Goal: Transaction & Acquisition: Purchase product/service

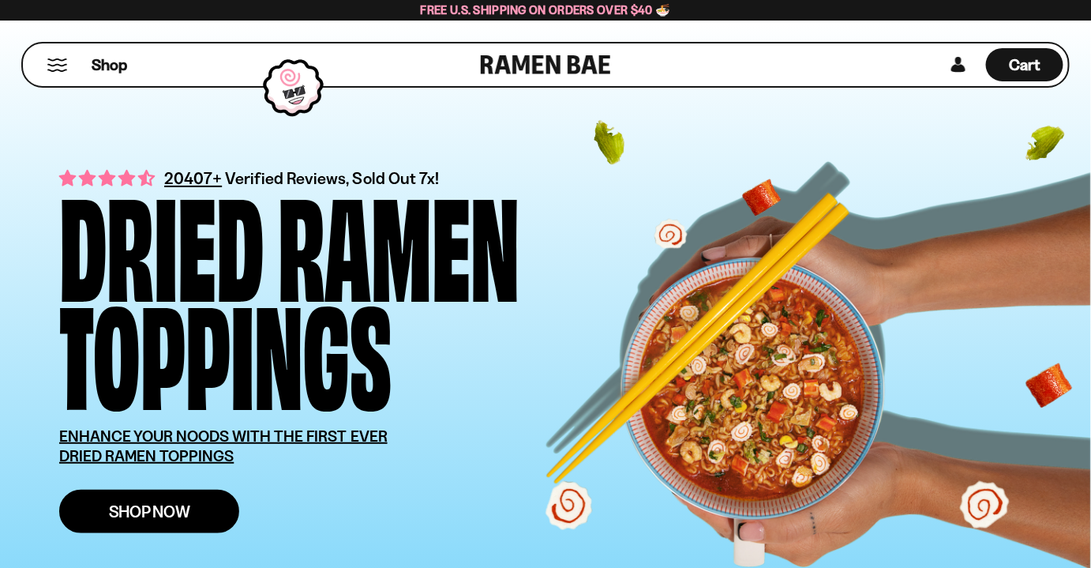
click at [164, 519] on span "Shop Now" at bounding box center [149, 511] width 81 height 17
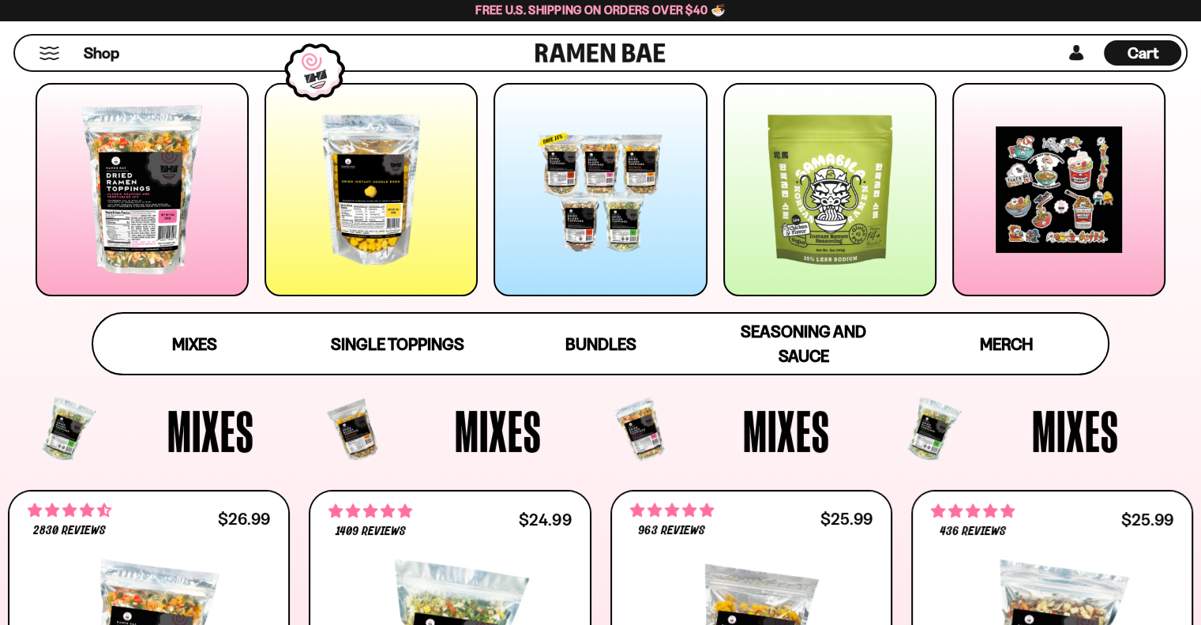
click at [139, 122] on div at bounding box center [142, 189] width 213 height 213
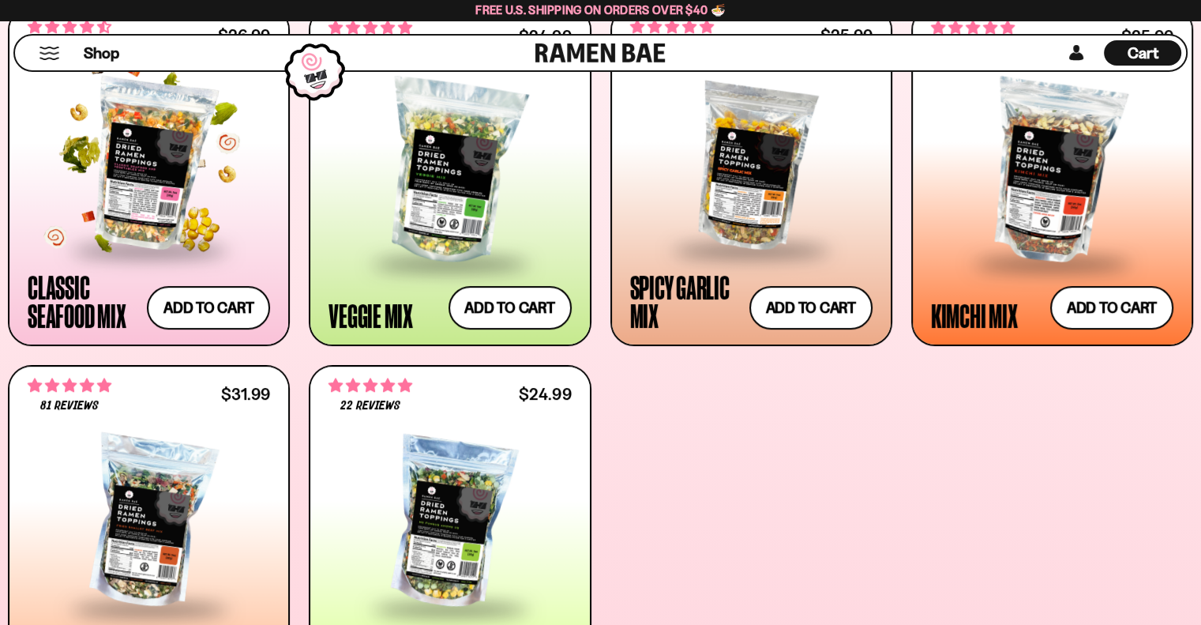
scroll to position [710, 0]
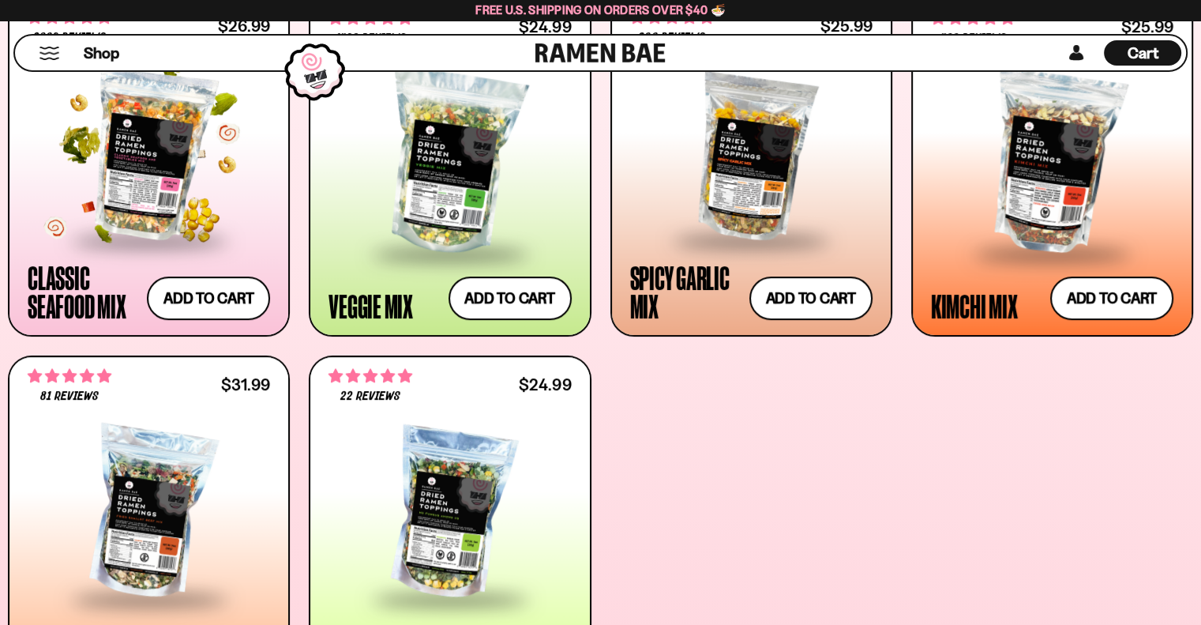
click at [159, 244] on span at bounding box center [149, 240] width 193 height 55
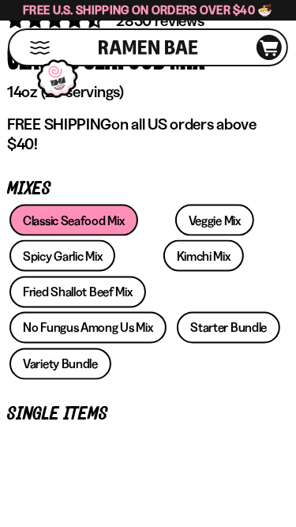
scroll to position [265, 0]
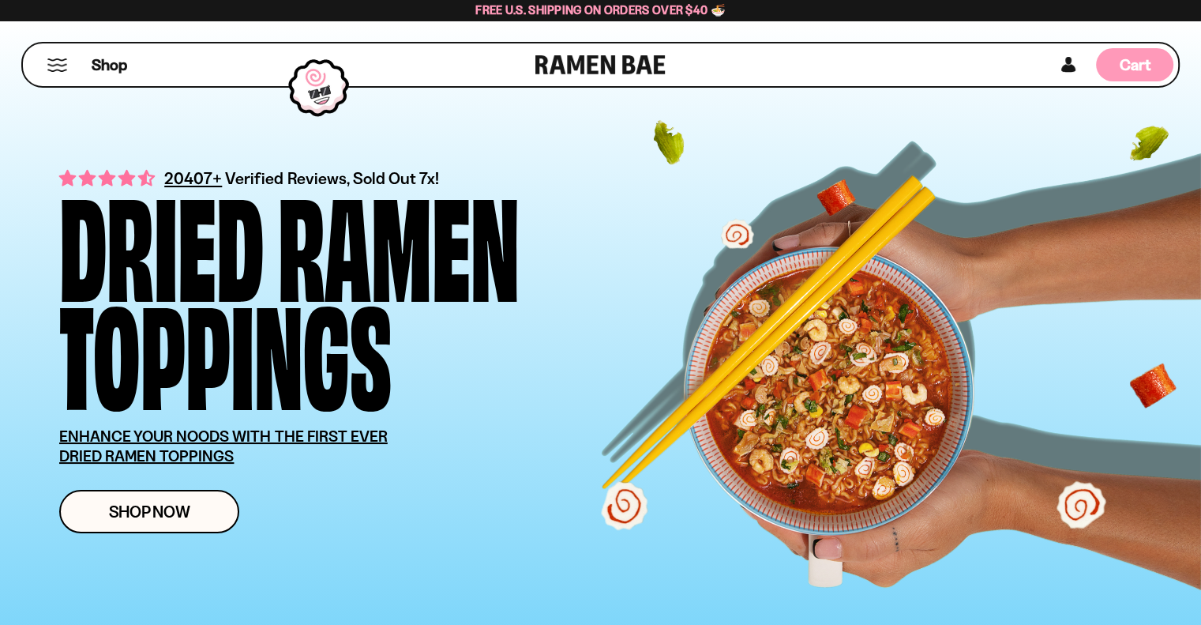
click at [1127, 68] on span "Cart" at bounding box center [1135, 64] width 31 height 19
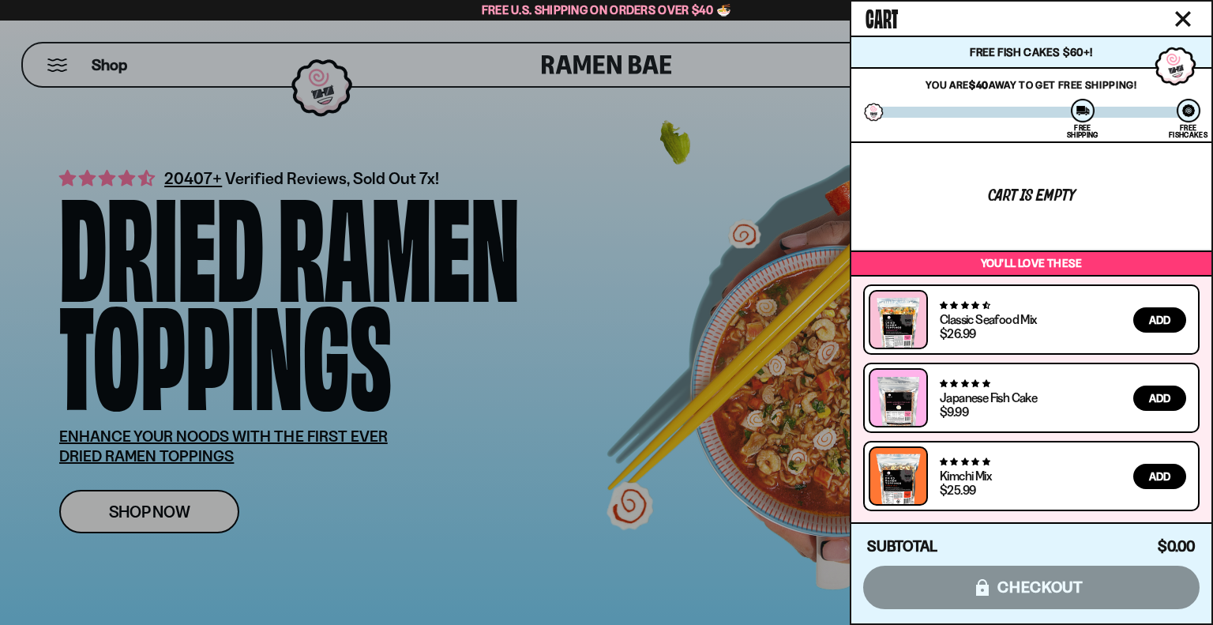
click at [1156, 404] on span "Add" at bounding box center [1159, 398] width 21 height 11
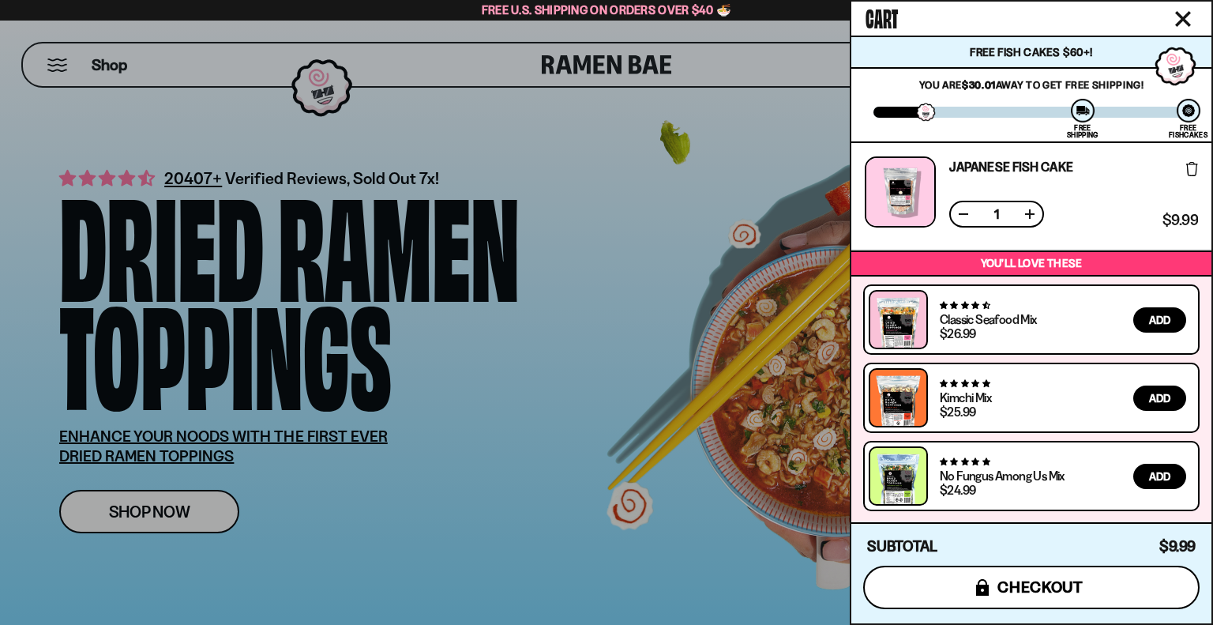
click at [1067, 603] on button "icons8-lock checkout" at bounding box center [1031, 586] width 336 height 43
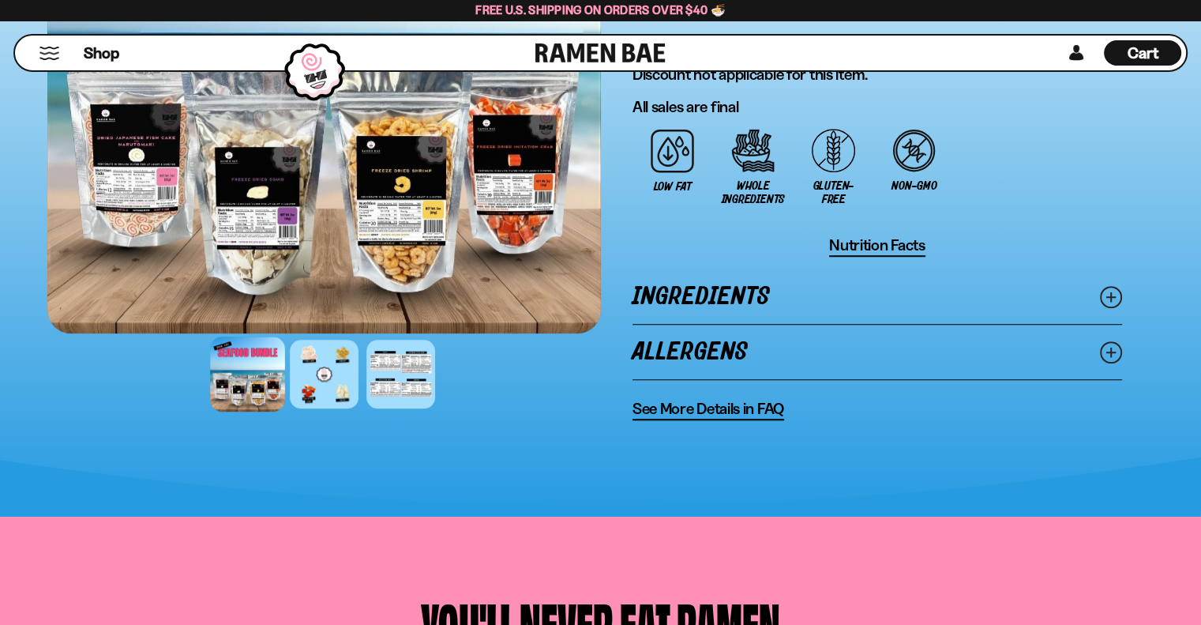
scroll to position [1104, 0]
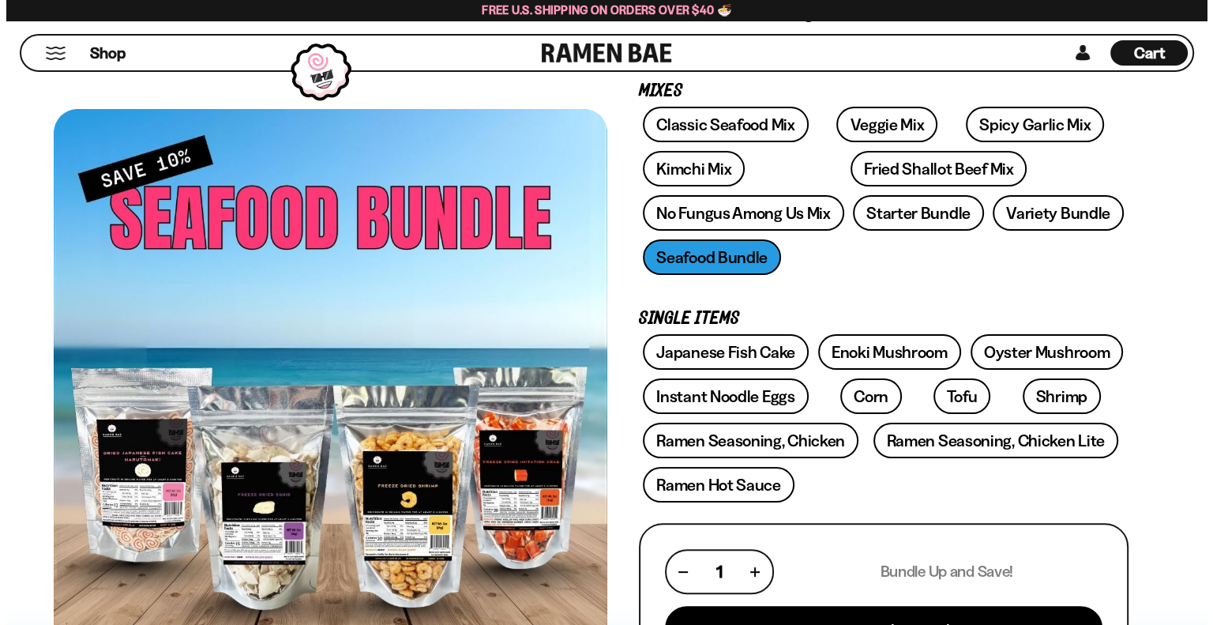
scroll to position [314, 0]
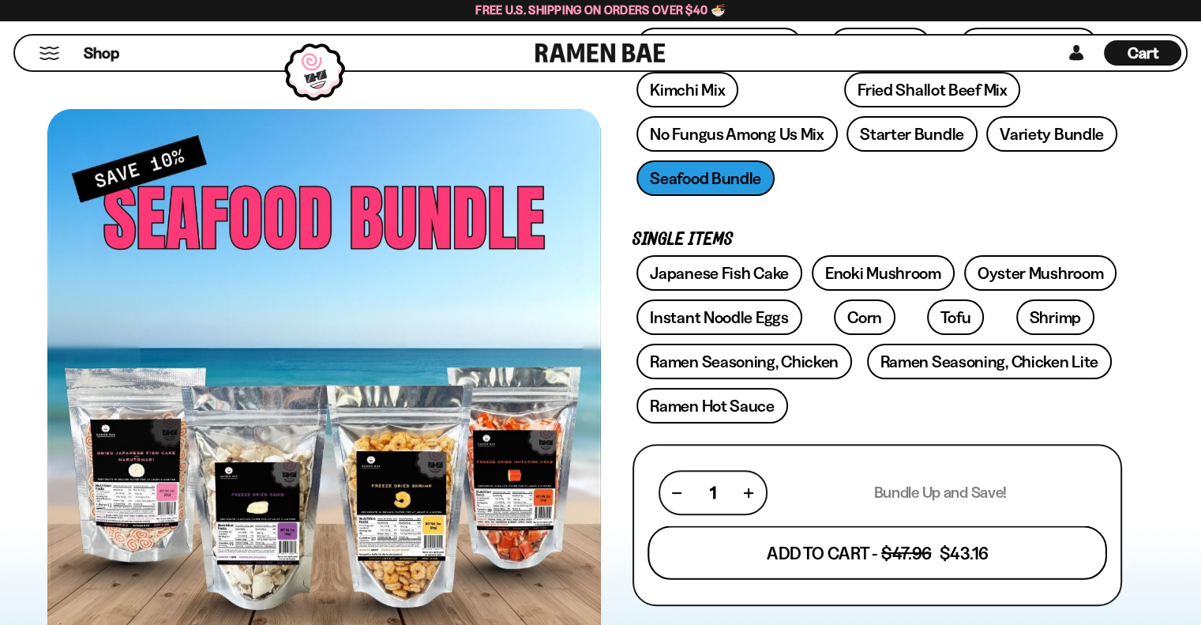
click at [930, 546] on button "Add To Cart - $47.96 $43.16" at bounding box center [878, 552] width 460 height 54
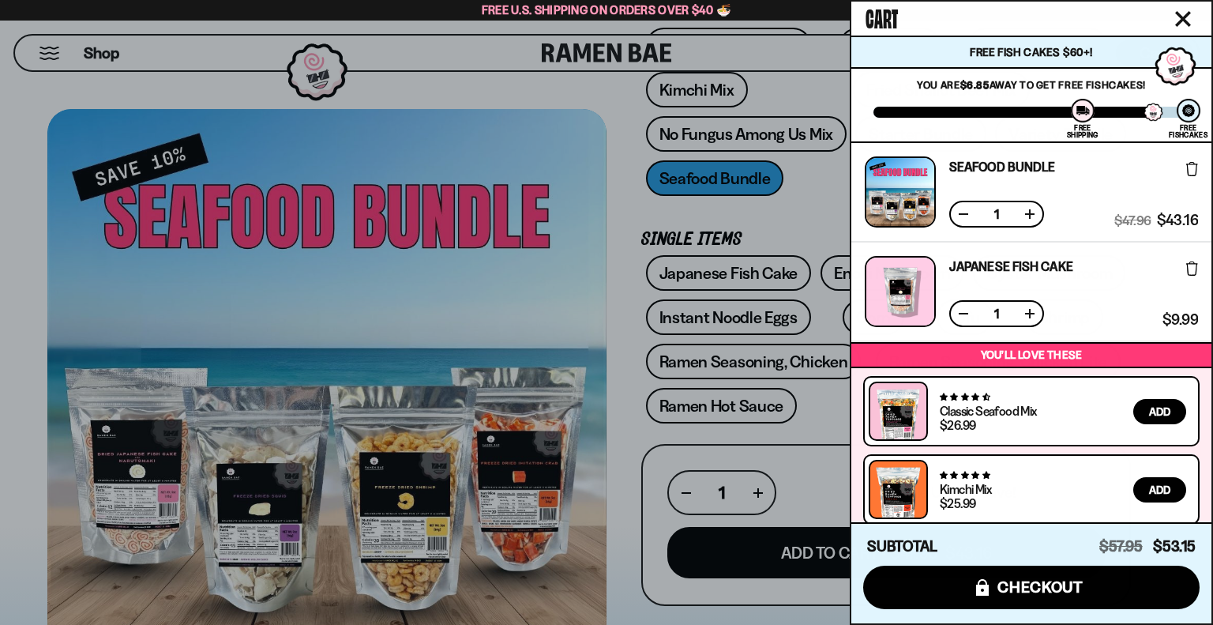
click at [1189, 268] on icon at bounding box center [1192, 268] width 12 height 14
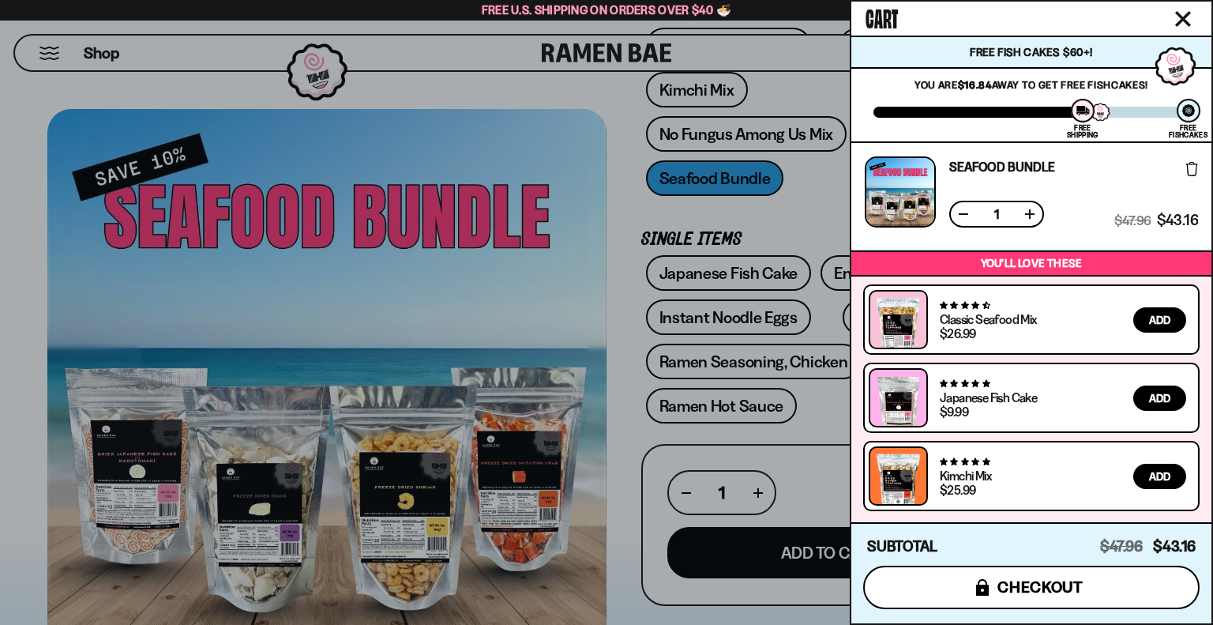
click at [1079, 583] on span "checkout" at bounding box center [1041, 586] width 86 height 17
